Goal: Information Seeking & Learning: Understand process/instructions

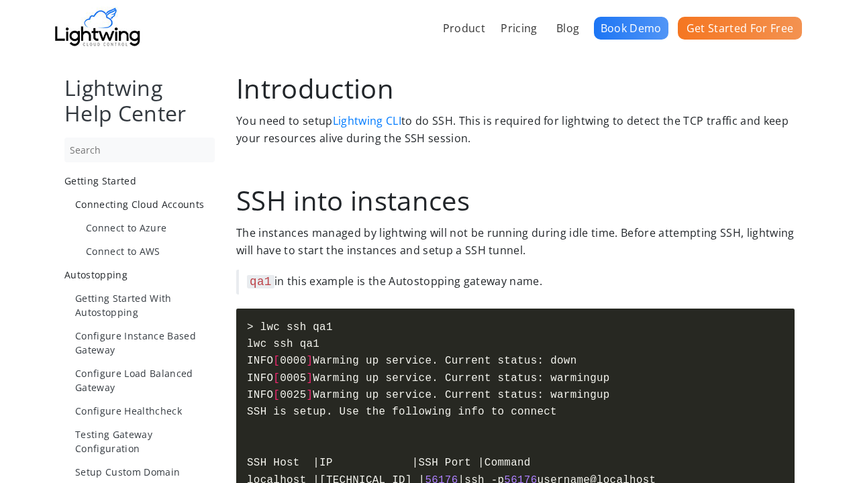
scroll to position [1160, 0]
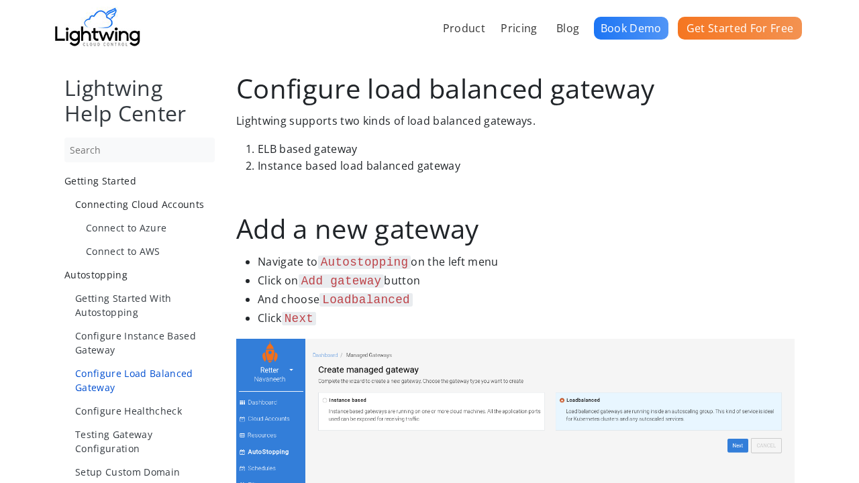
scroll to position [1051, 0]
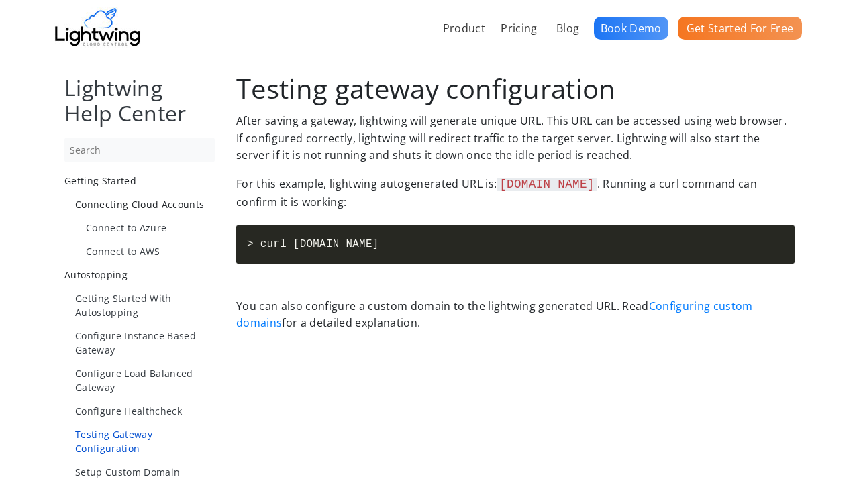
scroll to position [944, 0]
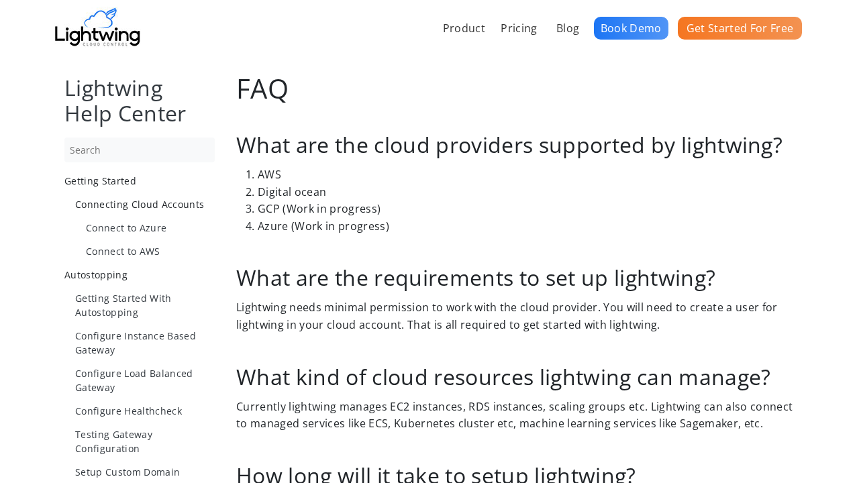
scroll to position [944, 0]
